Goal: Information Seeking & Learning: Find specific fact

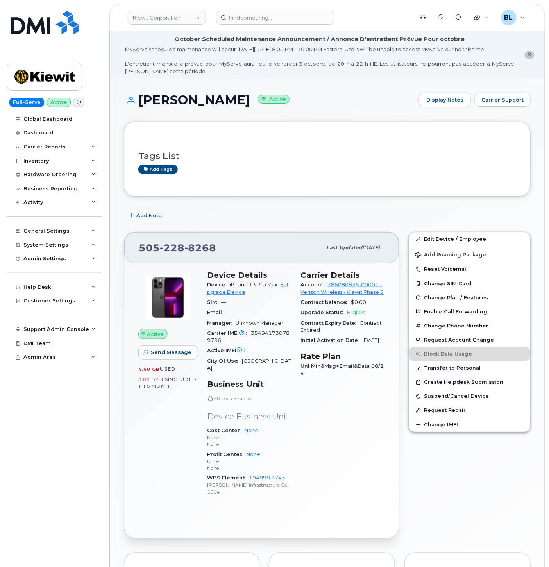
click at [363, 212] on div "Add Note" at bounding box center [327, 215] width 407 height 14
drag, startPoint x: 267, startPoint y: 147, endPoint x: 237, endPoint y: 14, distance: 135.5
click at [267, 147] on div "Tags List Add tags" at bounding box center [327, 159] width 378 height 30
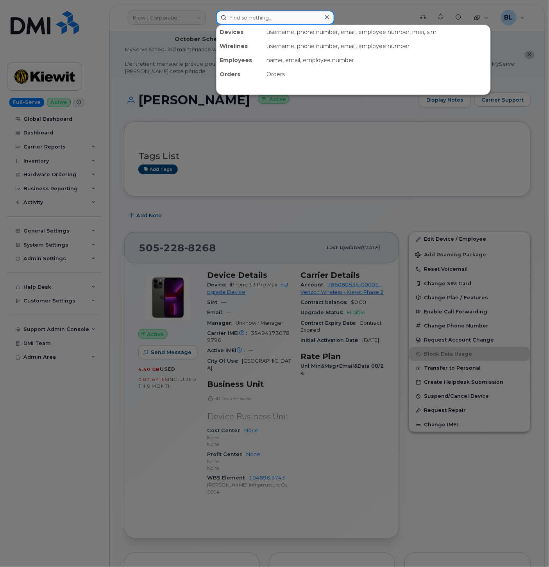
click at [248, 24] on div "Devices username, phone number, email, employee number, imei, sim Wirelines use…" at bounding box center [312, 18] width 193 height 14
paste input "5052288268"
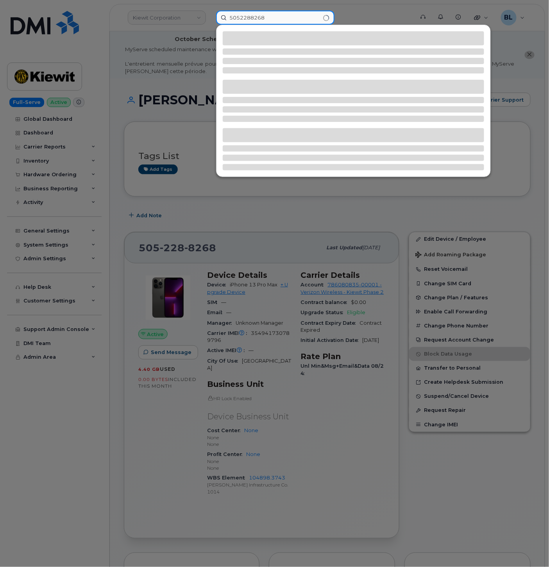
type input "5052288268"
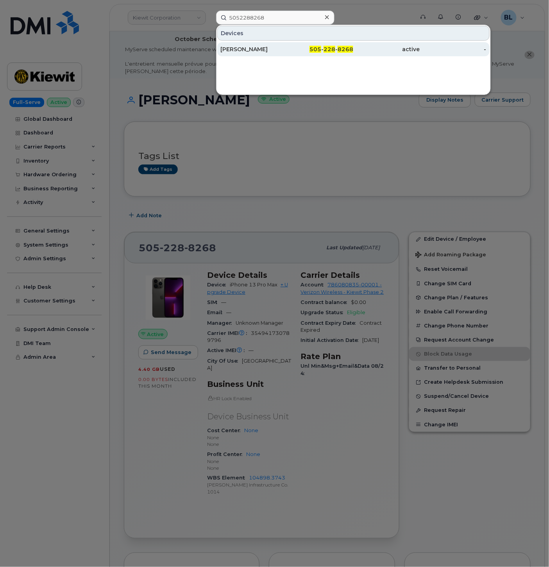
click at [357, 54] on div "active" at bounding box center [386, 49] width 66 height 14
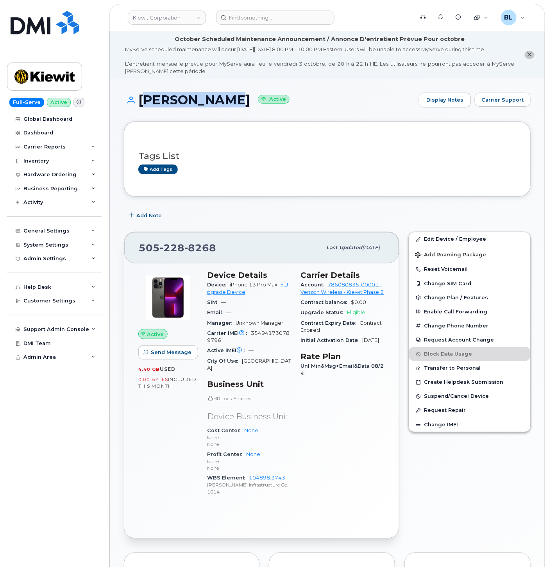
drag, startPoint x: 141, startPoint y: 98, endPoint x: 229, endPoint y: 100, distance: 88.0
click at [229, 100] on h1 "CHARLES HOY Active" at bounding box center [269, 100] width 291 height 14
drag, startPoint x: 177, startPoint y: 125, endPoint x: 199, endPoint y: 108, distance: 27.8
click at [177, 125] on div "Tags List Add tags" at bounding box center [327, 159] width 407 height 75
drag, startPoint x: 229, startPoint y: 101, endPoint x: 142, endPoint y: 99, distance: 86.8
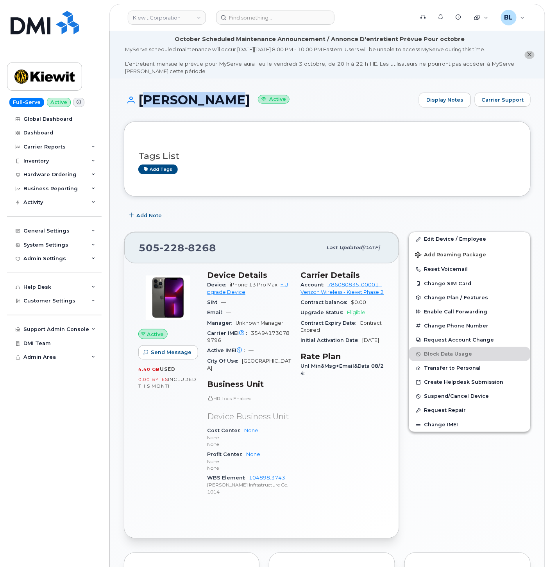
click at [142, 99] on h1 "CHARLES HOY Active" at bounding box center [269, 100] width 291 height 14
copy h1 "[PERSON_NAME]"
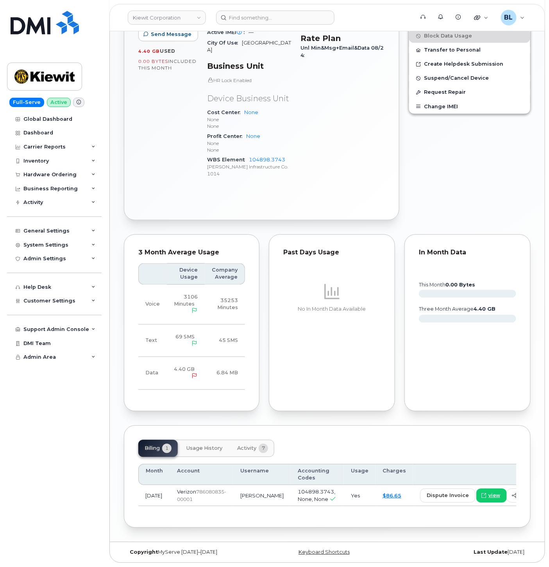
drag, startPoint x: 307, startPoint y: 215, endPoint x: 278, endPoint y: 179, distance: 47.0
click at [307, 215] on div "Tags List Add tags Add Note 505 228 8268 Last updated Sep 18, 2025 Active Send …" at bounding box center [327, 165] width 407 height 725
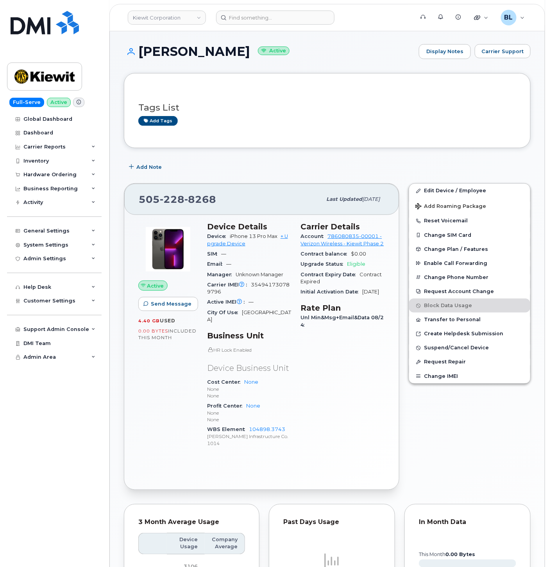
scroll to position [0, 0]
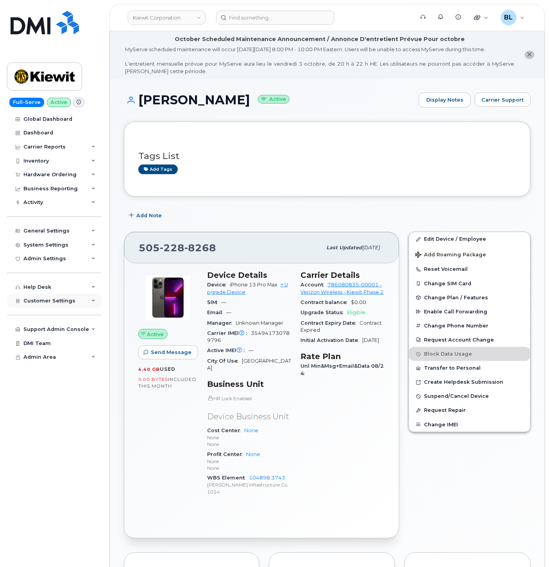
click at [67, 298] on div "Customer Settings" at bounding box center [54, 301] width 95 height 14
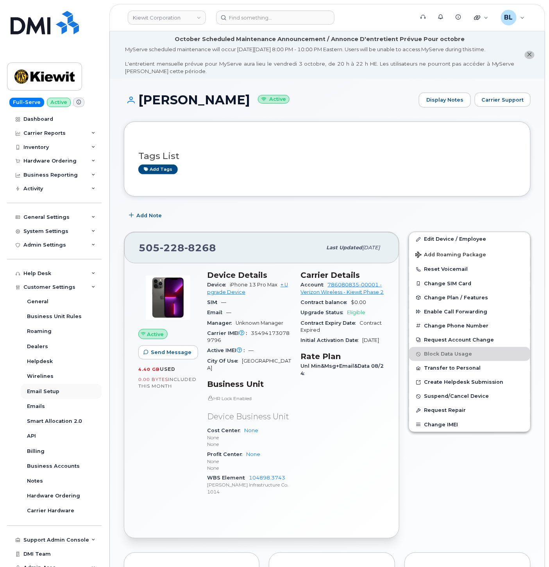
scroll to position [21, 0]
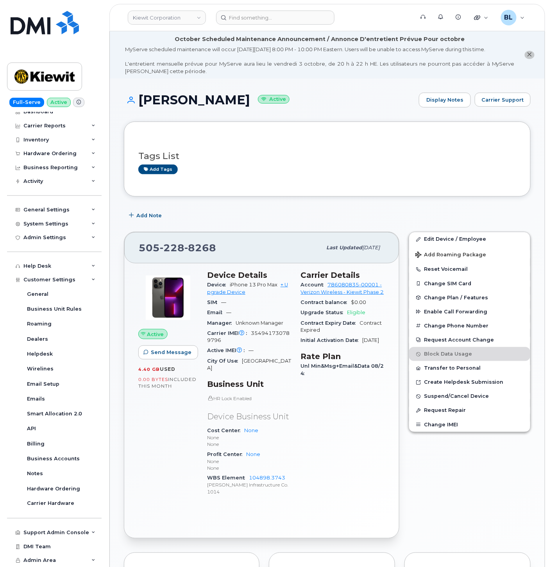
click at [276, 333] on span "354941730789796" at bounding box center [248, 336] width 82 height 13
copy span "354941730789796"
click at [175, 247] on span "228" at bounding box center [172, 248] width 25 height 12
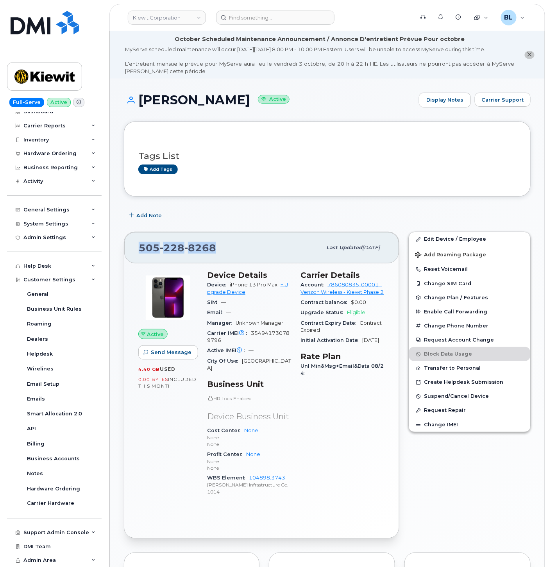
copy span "505 228 8268"
click at [161, 108] on div "CHARLES HOY Active Display Notes Carrier Support" at bounding box center [327, 107] width 407 height 29
drag, startPoint x: 134, startPoint y: 97, endPoint x: 229, endPoint y: 104, distance: 95.7
click at [229, 104] on h1 "CHARLES HOY Active" at bounding box center [269, 100] width 291 height 14
copy h1 "CHARLES HOY"
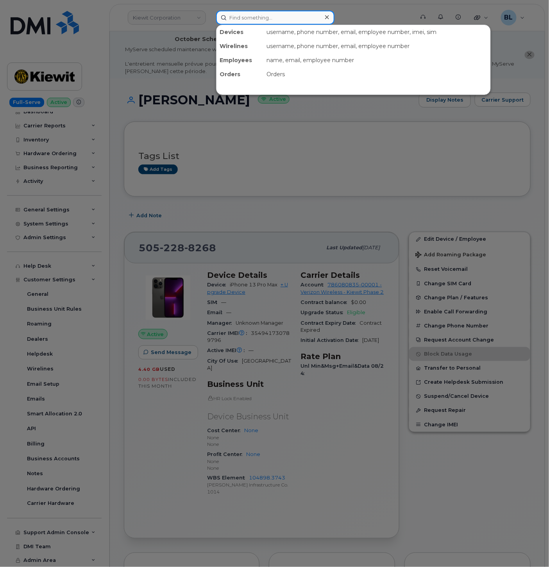
click at [228, 14] on input at bounding box center [275, 18] width 118 height 14
paste input "4093641159"
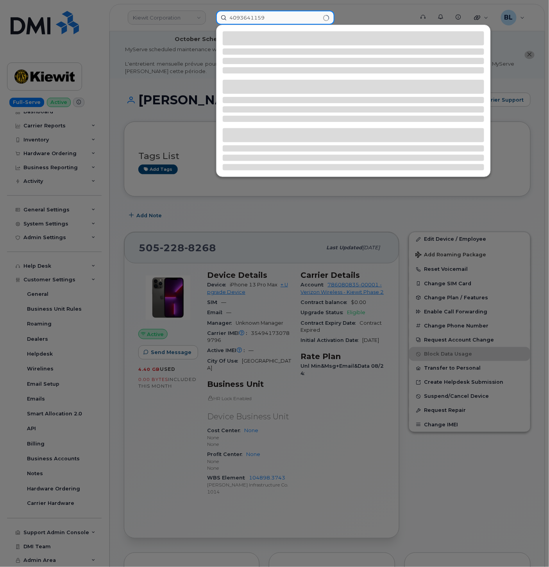
type input "4093641159"
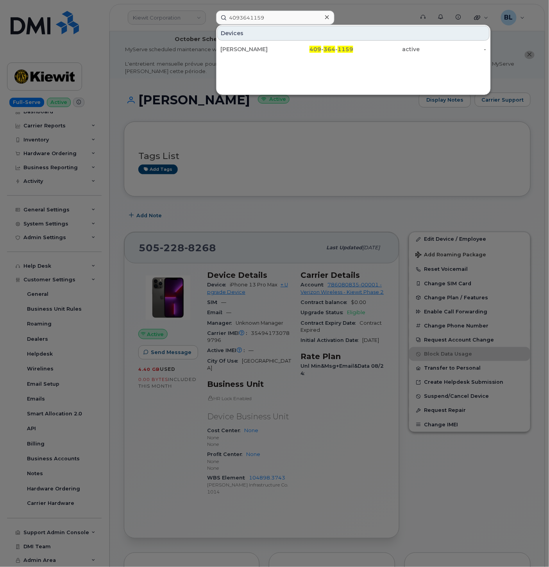
drag, startPoint x: 336, startPoint y: 49, endPoint x: 2, endPoint y: 134, distance: 345.3
click at [335, 49] on span "364" at bounding box center [330, 49] width 12 height 7
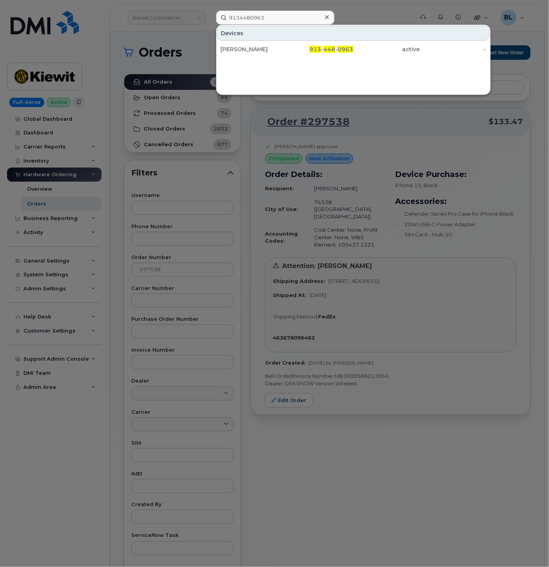
click at [256, 302] on div at bounding box center [274, 283] width 549 height 567
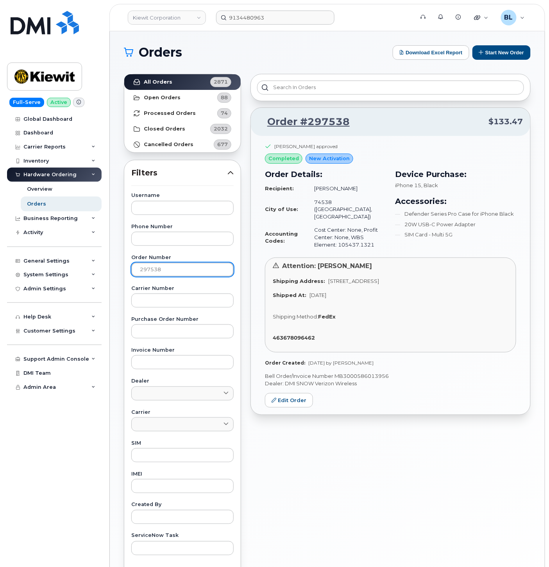
click at [183, 268] on input "297538" at bounding box center [182, 270] width 102 height 14
click at [165, 454] on input "text" at bounding box center [182, 455] width 102 height 14
paste input "354941730789796"
type input "354941730789796"
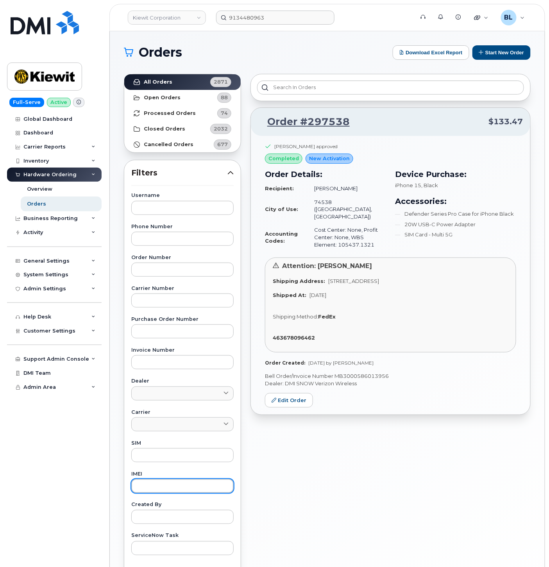
click at [145, 483] on input "text" at bounding box center [182, 486] width 102 height 14
paste input "354941730789796"
type input "354941730789796"
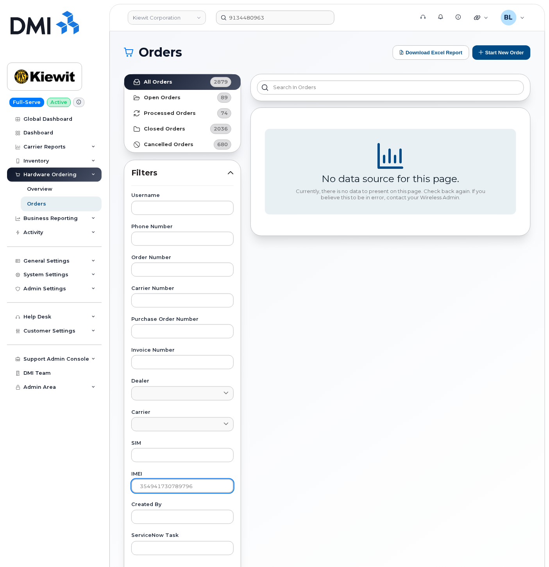
click at [187, 486] on input "354941730789796" at bounding box center [182, 486] width 102 height 14
click at [186, 486] on input "354941730789796" at bounding box center [182, 486] width 102 height 14
click at [335, 270] on div "No data source for this page. Currently, there is no data to present on this pa…" at bounding box center [391, 343] width 290 height 549
drag, startPoint x: 172, startPoint y: 221, endPoint x: 175, endPoint y: 212, distance: 9.3
click at [172, 218] on div "Username Phone Number Order Number Carrier Number Purchase Order Number Invoice…" at bounding box center [182, 374] width 121 height 362
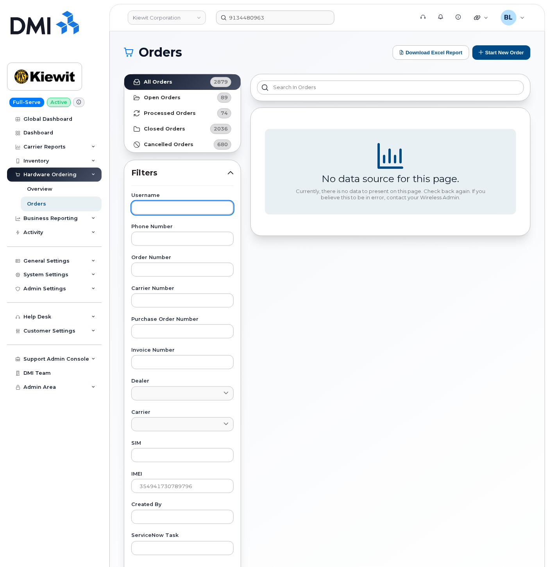
click at [180, 205] on input "text" at bounding box center [182, 208] width 102 height 14
drag, startPoint x: 175, startPoint y: 245, endPoint x: 176, endPoint y: 238, distance: 6.8
click at [174, 243] on input "text" at bounding box center [182, 239] width 102 height 14
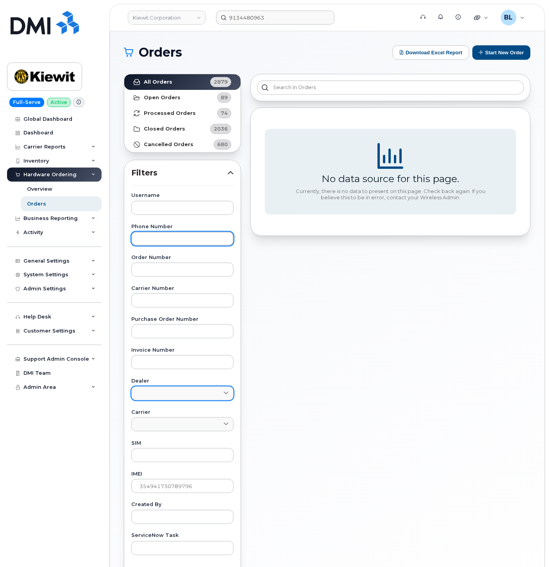
paste input "5052288268"
type input "5052288268"
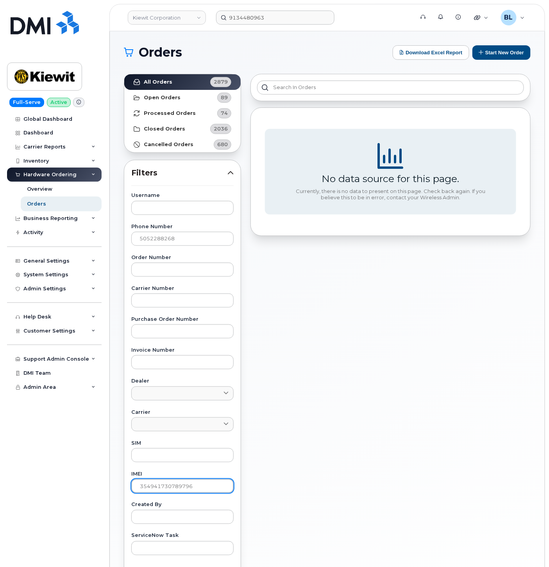
drag, startPoint x: 201, startPoint y: 489, endPoint x: -83, endPoint y: 464, distance: 284.5
click at [0, 464] on html "Kiewit Corporation 9134480963 Support Alerts Knowledge Base Quicklinks Suspend …" at bounding box center [274, 326] width 549 height 653
click at [204, 213] on input "text" at bounding box center [182, 208] width 102 height 14
paste input "TREVOR GRIFFIN"
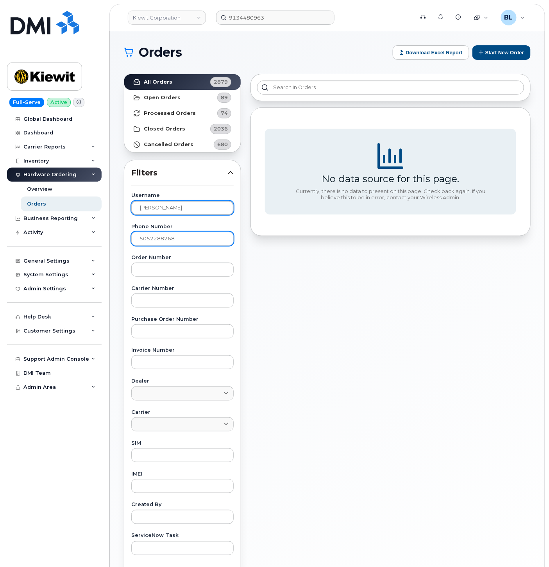
type input "TREVOR GRIFFIN"
drag, startPoint x: 214, startPoint y: 233, endPoint x: -104, endPoint y: 205, distance: 319.5
click at [0, 205] on html "Kiewit Corporation 9134480963 Support Alerts Knowledge Base Quicklinks Suspend …" at bounding box center [274, 326] width 549 height 653
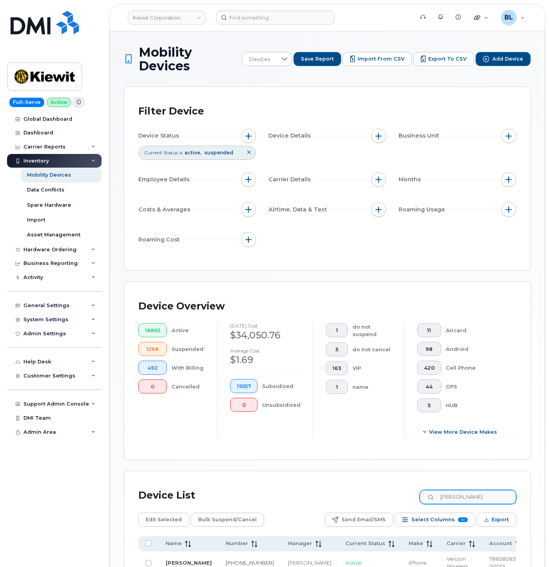
scroll to position [81, 0]
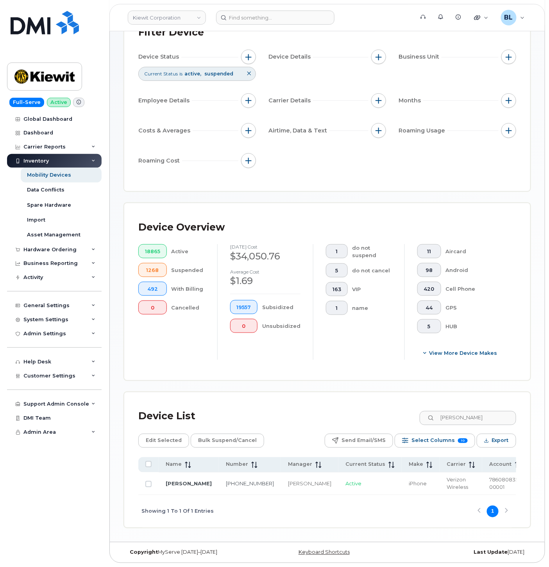
drag, startPoint x: 503, startPoint y: 415, endPoint x: 289, endPoint y: 376, distance: 217.1
click at [396, 393] on div "Device List [PERSON_NAME] Edit Selected Bulk Suspend/Cancel Send Email/SMS Sele…" at bounding box center [327, 460] width 406 height 135
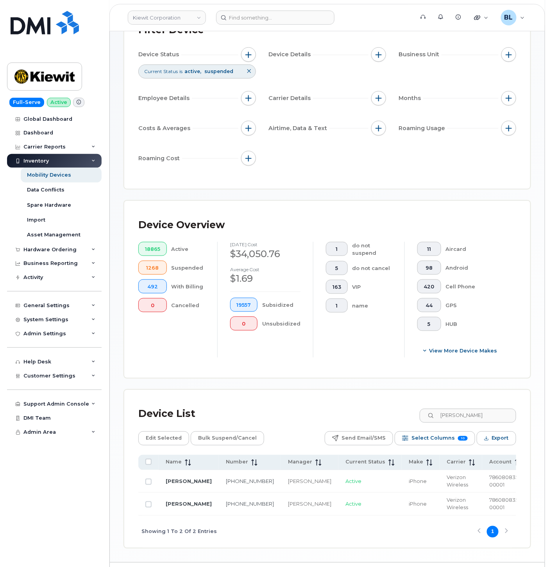
scroll to position [104, 0]
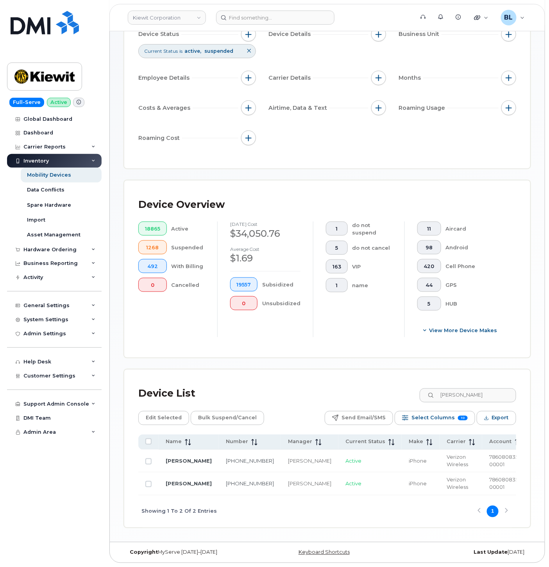
type input "CHARLES HOY"
drag, startPoint x: 358, startPoint y: 496, endPoint x: 407, endPoint y: 497, distance: 49.3
click at [407, 497] on div "Showing 1 To 2 Of 2 Entries 1" at bounding box center [327, 512] width 378 height 32
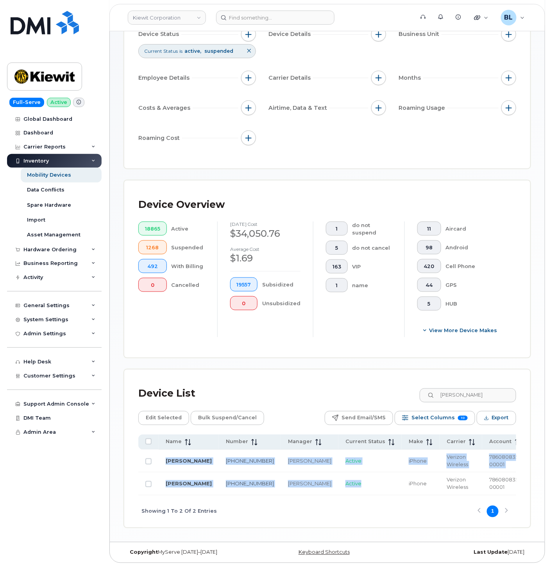
drag, startPoint x: 358, startPoint y: 493, endPoint x: 409, endPoint y: 494, distance: 50.8
click at [409, 494] on div "Name Number Manager Current Status Make Carrier Account Rate Plan Cost Center P…" at bounding box center [327, 465] width 378 height 61
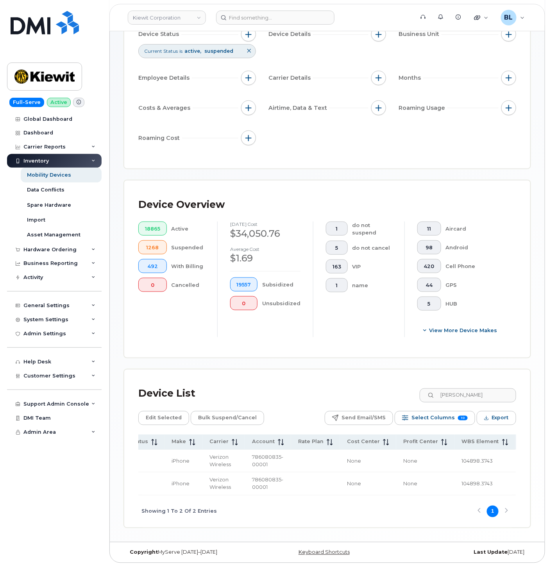
click at [366, 496] on div "Showing 1 To 2 Of 2 Entries 1" at bounding box center [327, 512] width 378 height 32
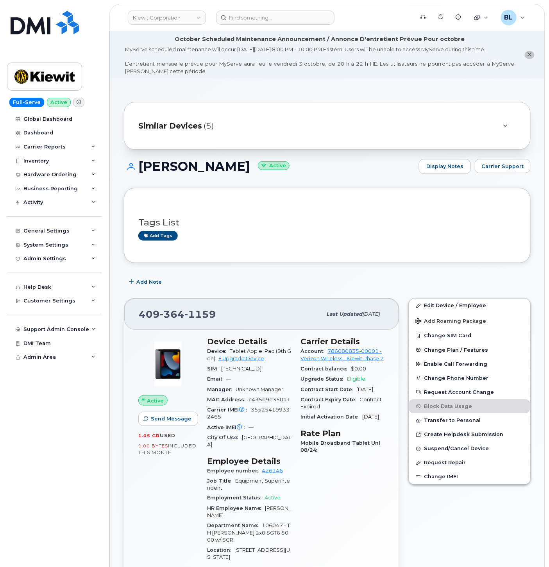
drag, startPoint x: 141, startPoint y: 170, endPoint x: 249, endPoint y: 165, distance: 108.0
click at [249, 165] on h1 "TREVOR GRIFFIN Active" at bounding box center [269, 167] width 291 height 14
click at [251, 29] on header "Kiewit Corporation Support Alerts Knowledge Base Quicklinks Suspend / Cancel De…" at bounding box center [327, 17] width 436 height 27
click at [255, 28] on header "Kiewit Corporation Support Alerts Knowledge Base Quicklinks Suspend / Cancel De…" at bounding box center [327, 17] width 436 height 27
click at [264, 21] on input at bounding box center [275, 18] width 118 height 14
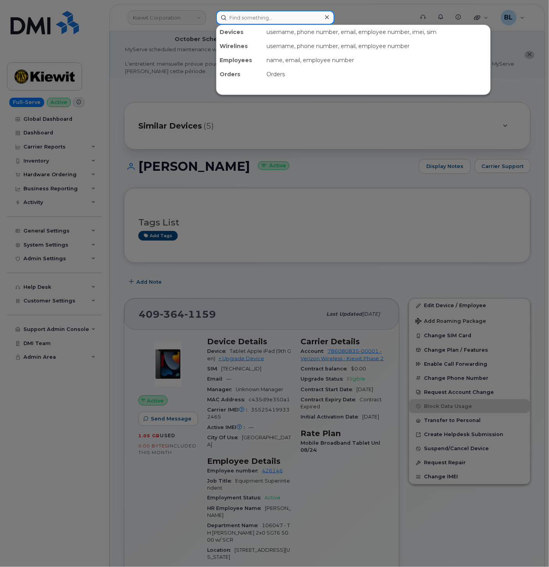
paste input "6028695638"
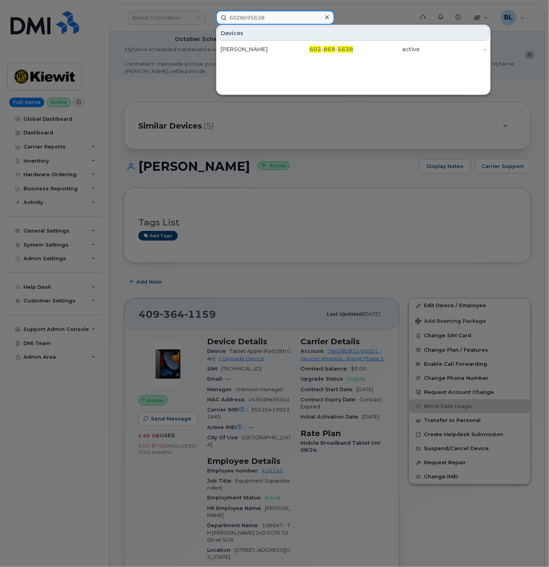
type input "6028695638"
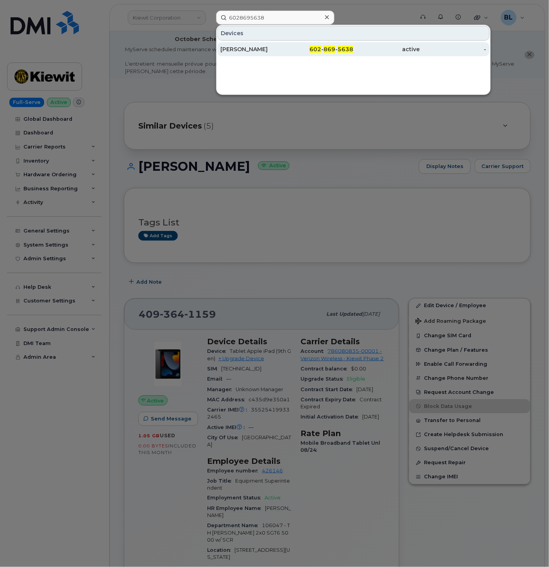
click at [284, 49] on div "JAYLEN BROWN" at bounding box center [253, 49] width 66 height 8
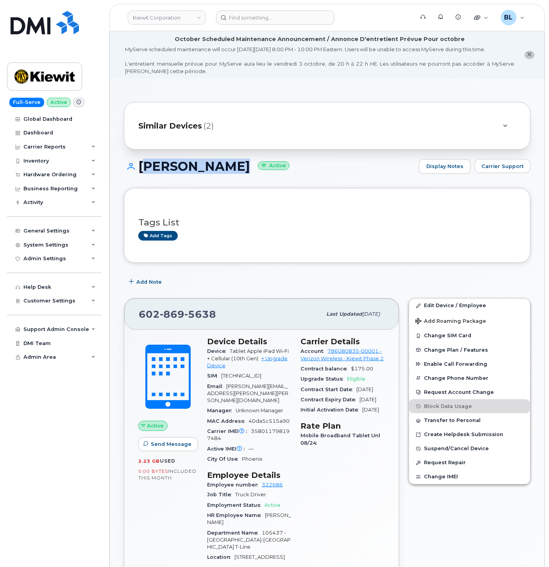
drag, startPoint x: 158, startPoint y: 165, endPoint x: 244, endPoint y: 166, distance: 86.4
click at [244, 166] on h1 "[PERSON_NAME] Active" at bounding box center [269, 167] width 291 height 14
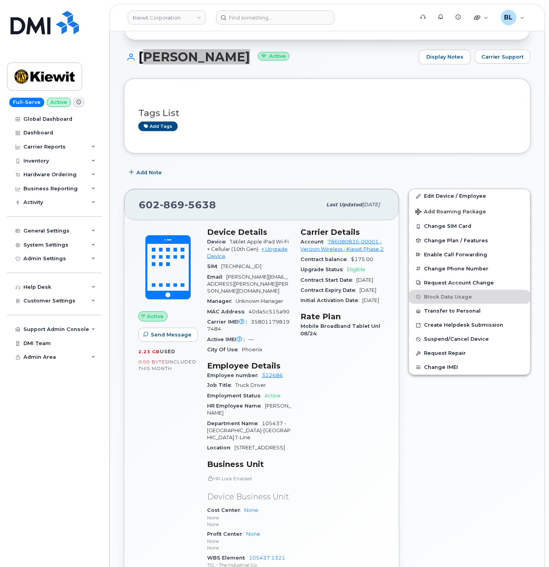
scroll to position [231, 0]
